Goal: Information Seeking & Learning: Learn about a topic

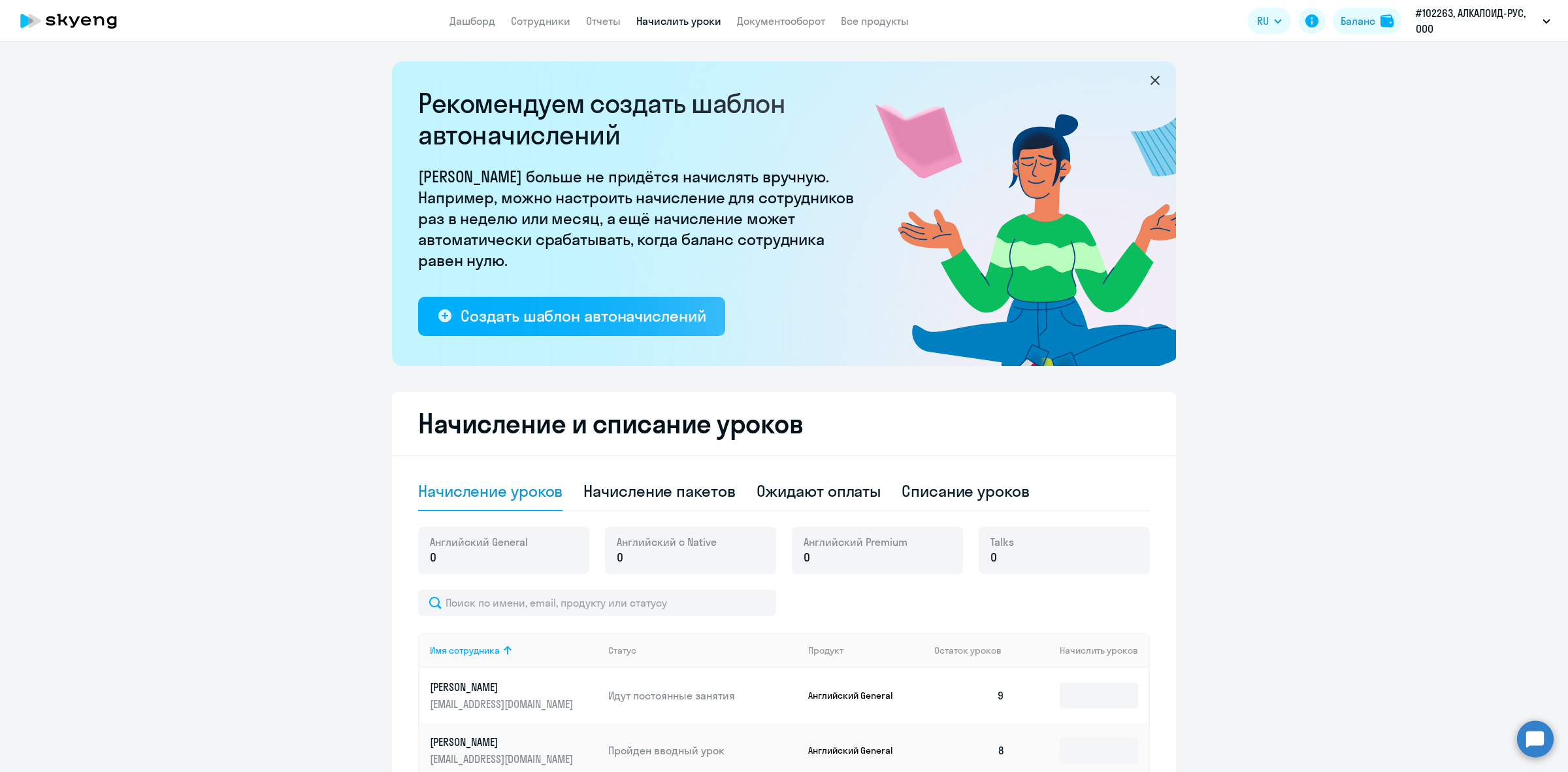
select select "10"
drag, startPoint x: 477, startPoint y: 24, endPoint x: 490, endPoint y: 43, distance: 23.0
click at [477, 24] on link "Дашборд" at bounding box center [472, 21] width 46 height 13
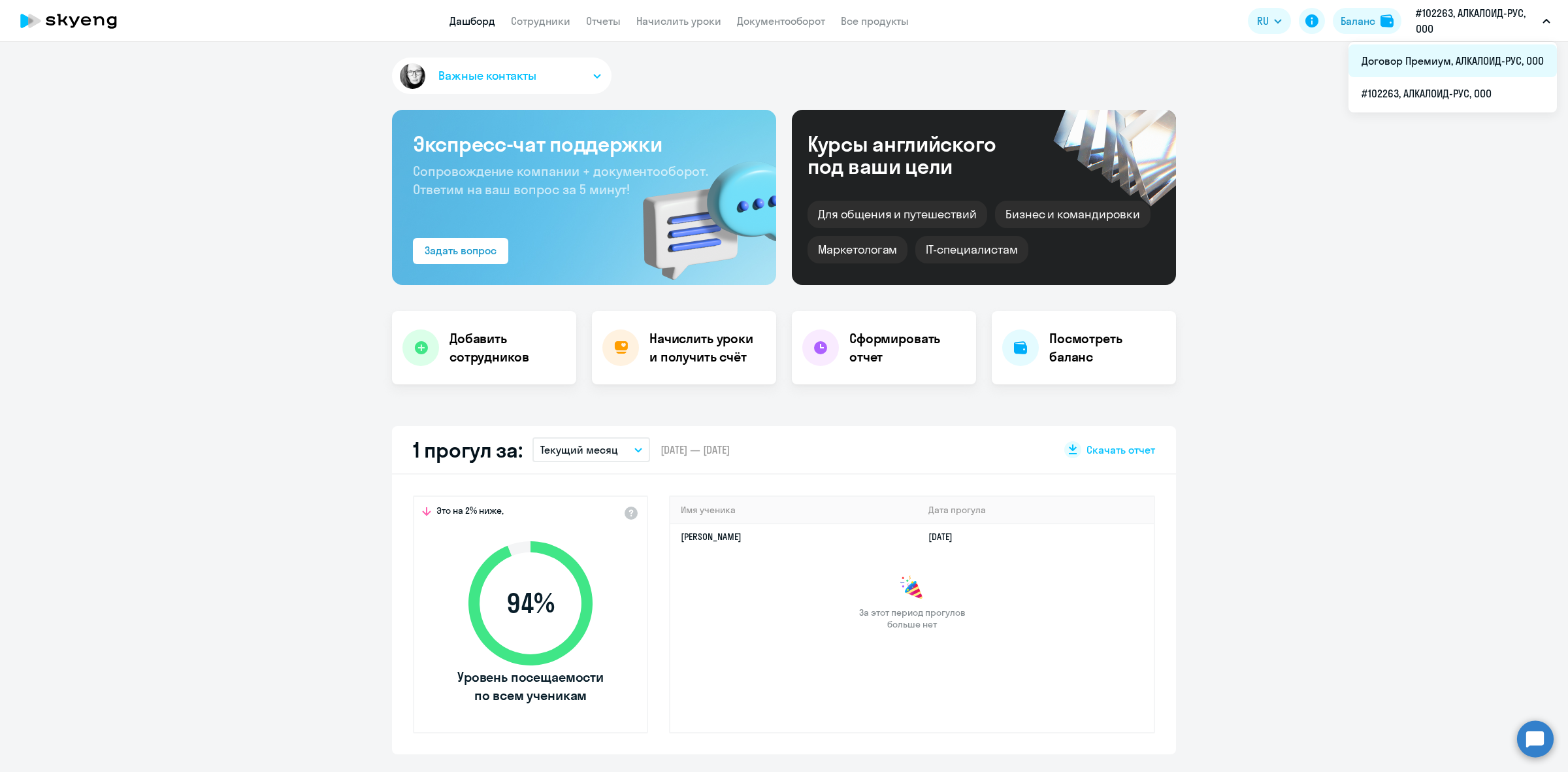
select select "30"
click at [1417, 55] on li "Договор Премиум, АЛКАЛОИД-РУС, ООО" at bounding box center [1453, 60] width 208 height 33
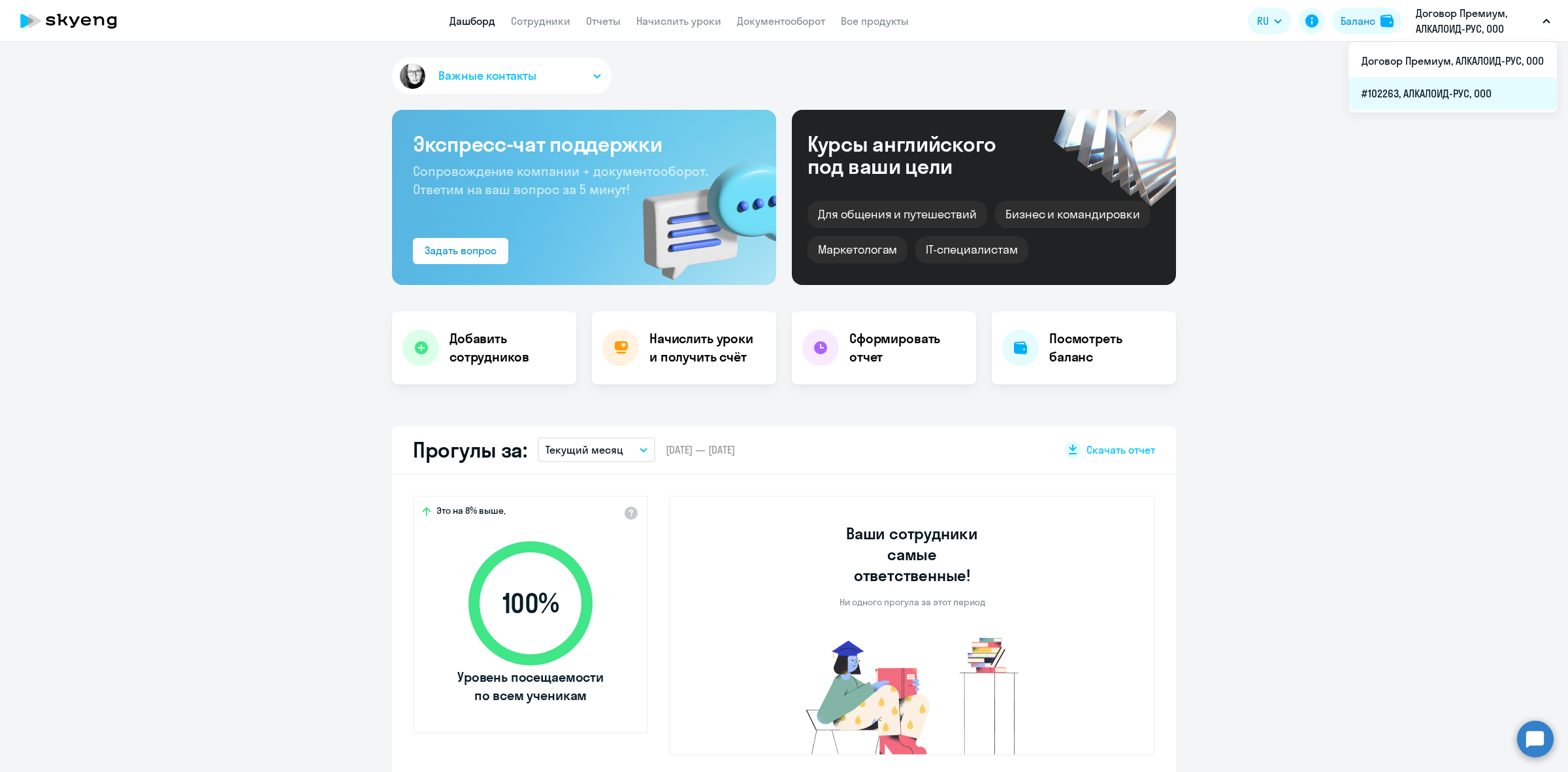
select select "30"
click at [1420, 98] on li "#102263, АЛКАЛОИД-РУС, ООО" at bounding box center [1453, 93] width 208 height 33
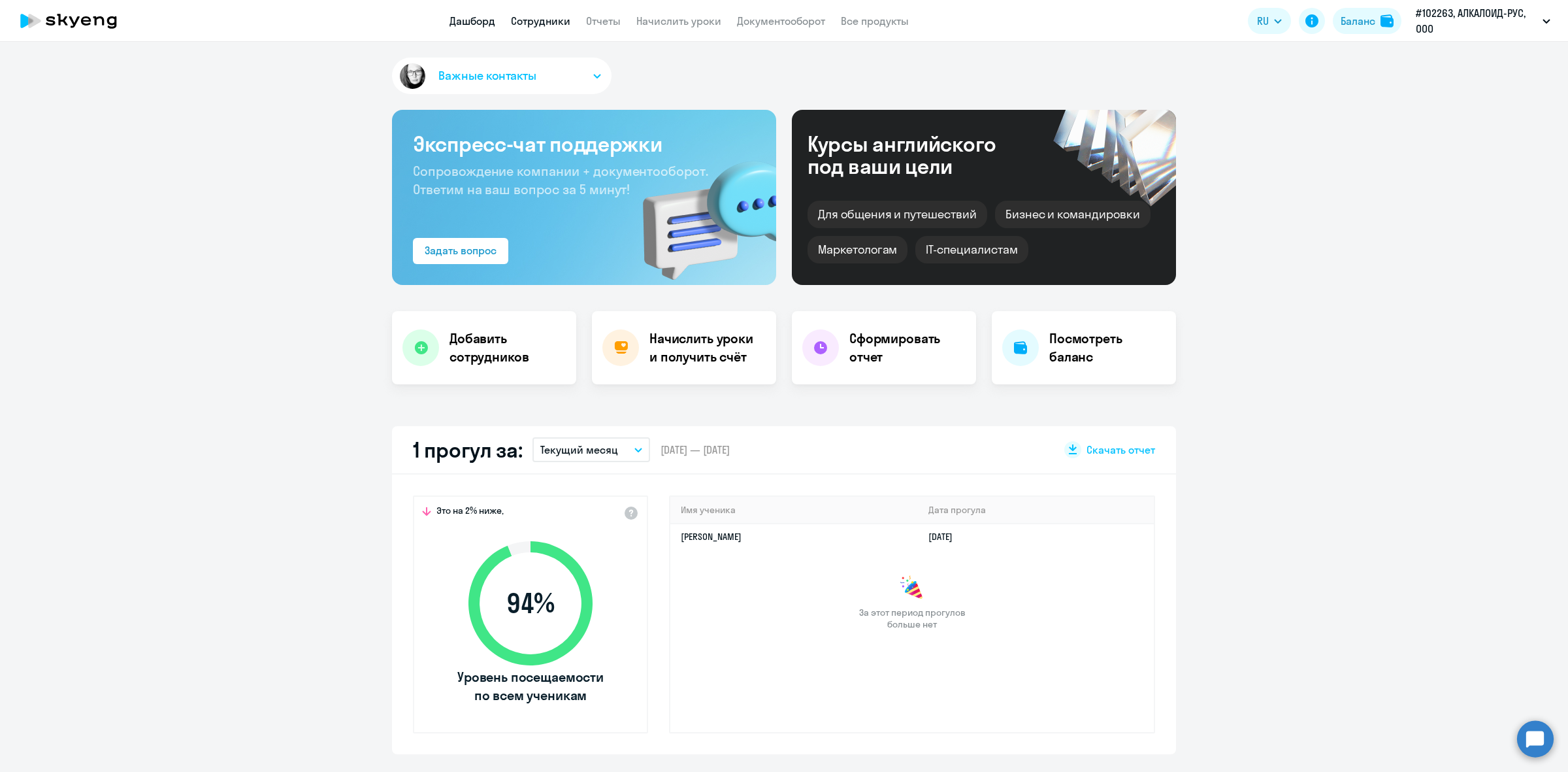
click at [530, 21] on link "Сотрудники" at bounding box center [540, 21] width 59 height 13
select select "30"
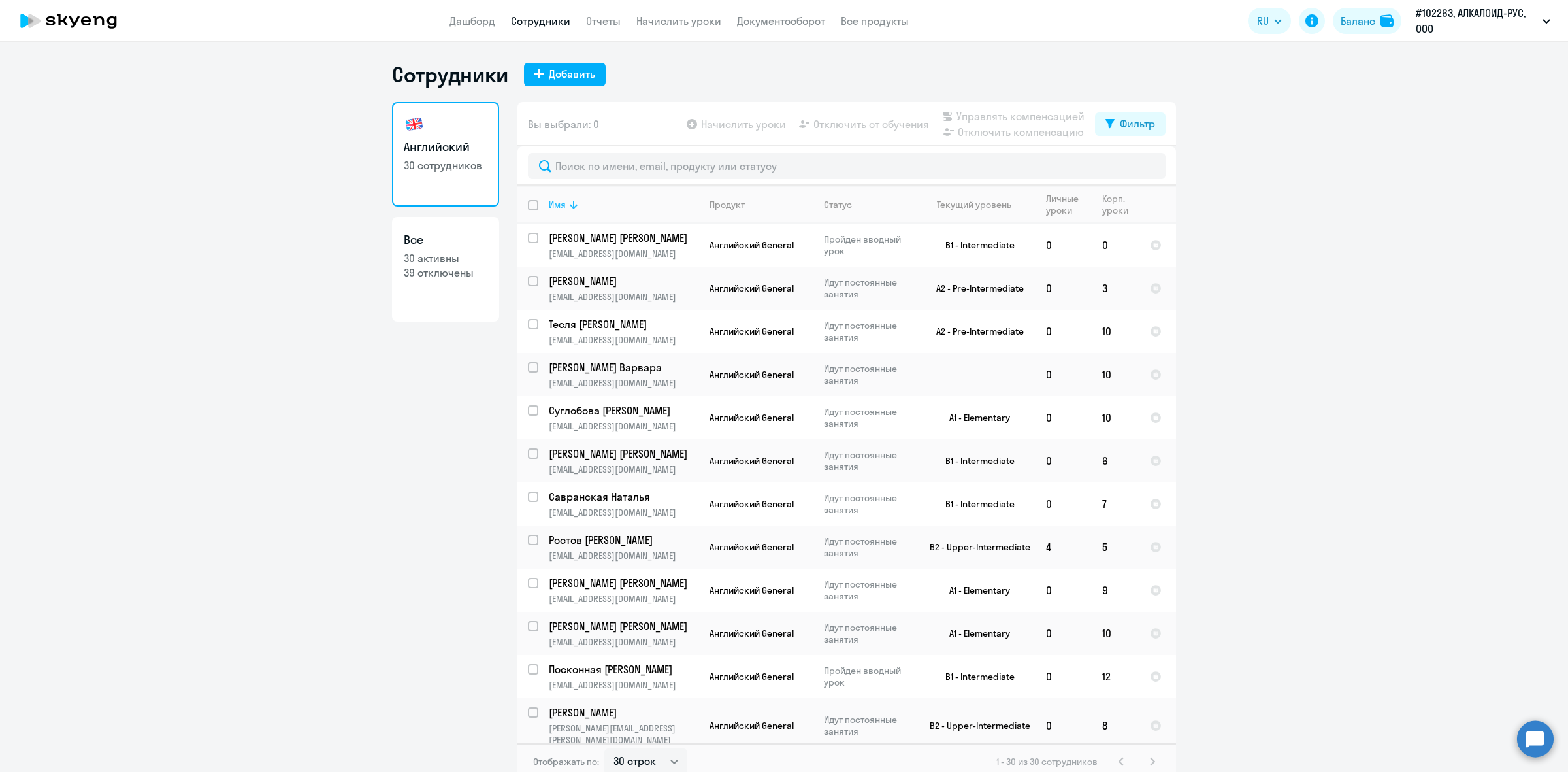
click at [565, 211] on icon at bounding box center [573, 204] width 16 height 16
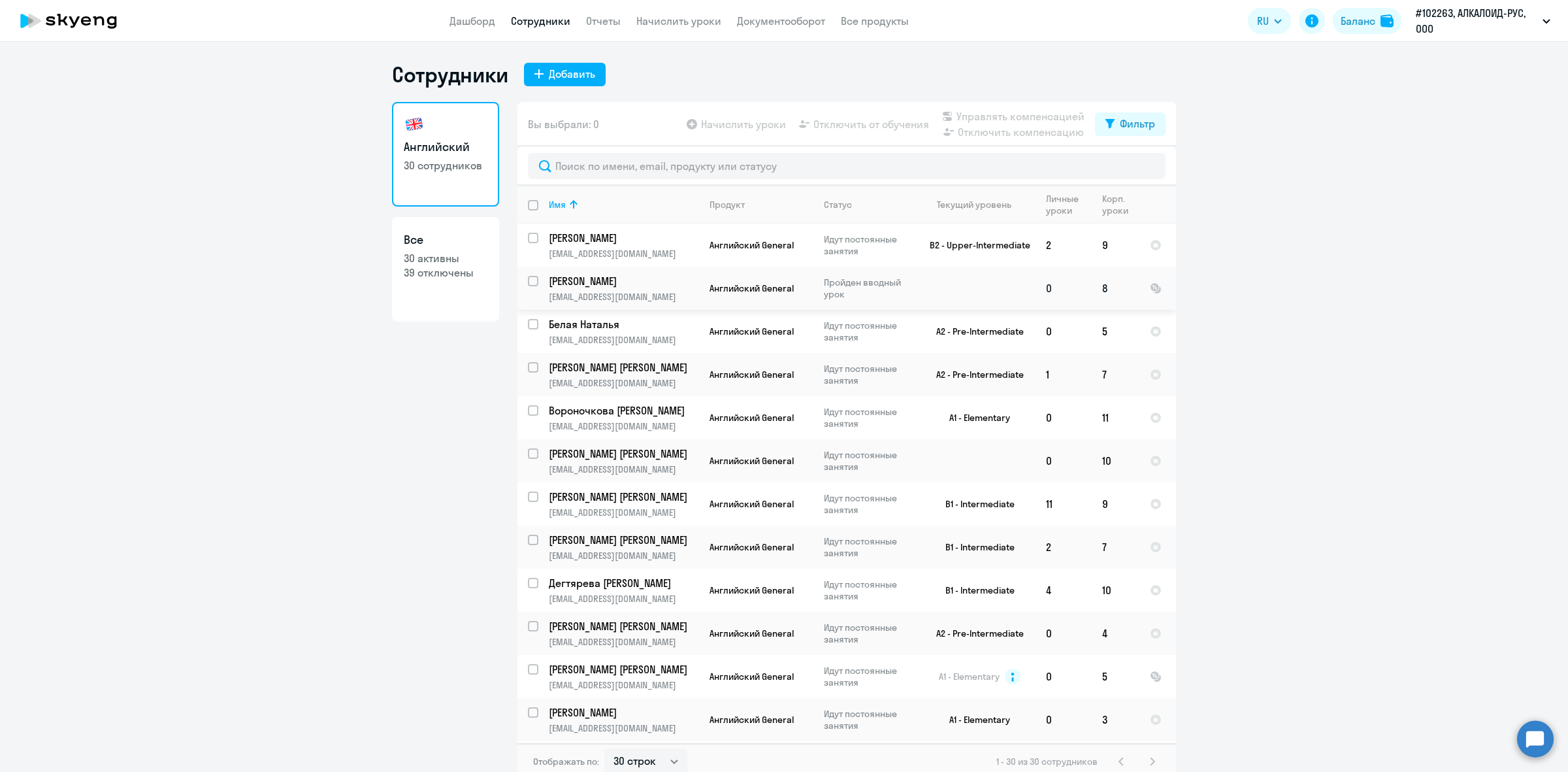
click at [605, 286] on p "[PERSON_NAME]" at bounding box center [622, 280] width 147 height 14
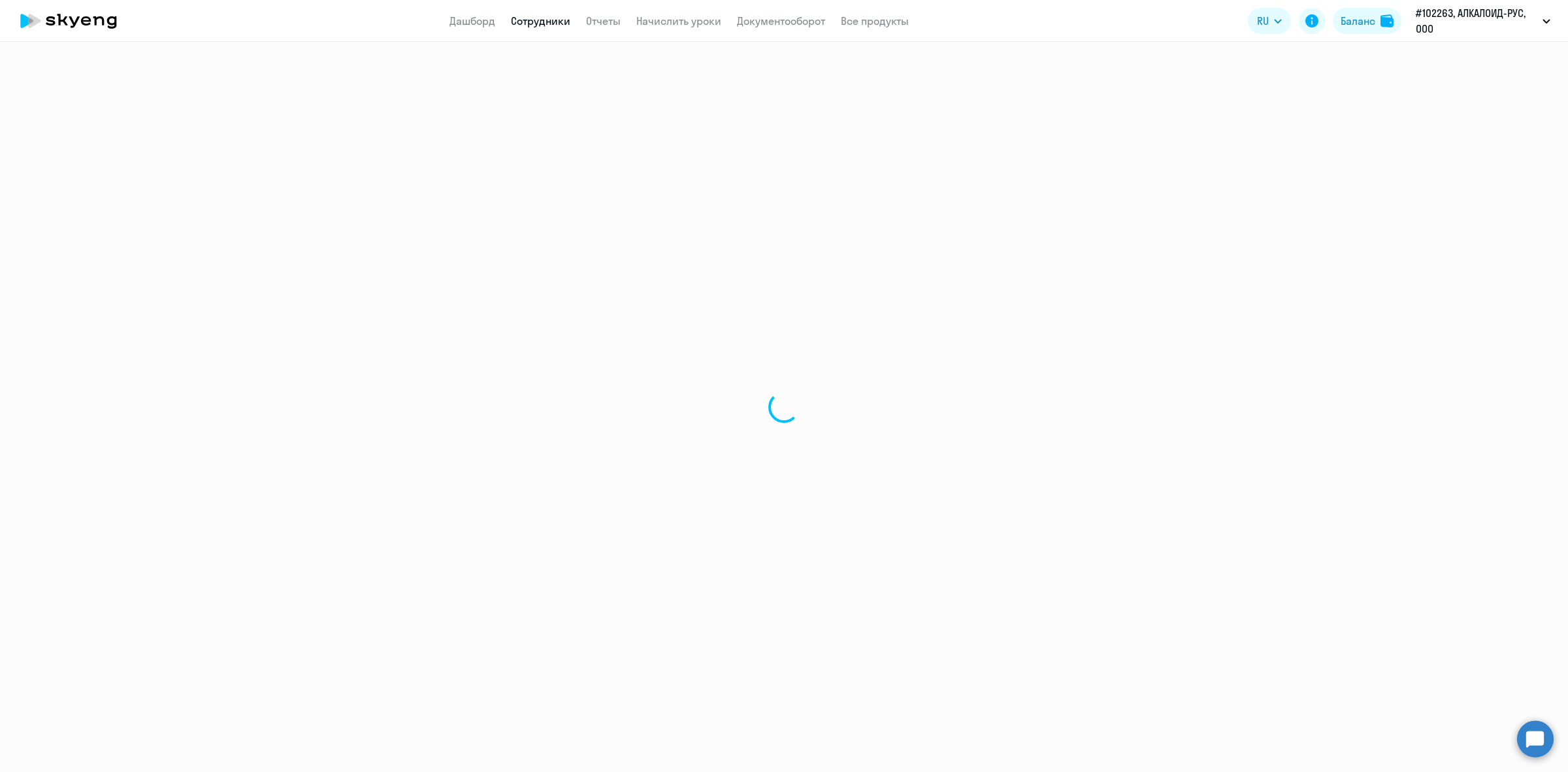
select select "english"
